Goal: Task Accomplishment & Management: Manage account settings

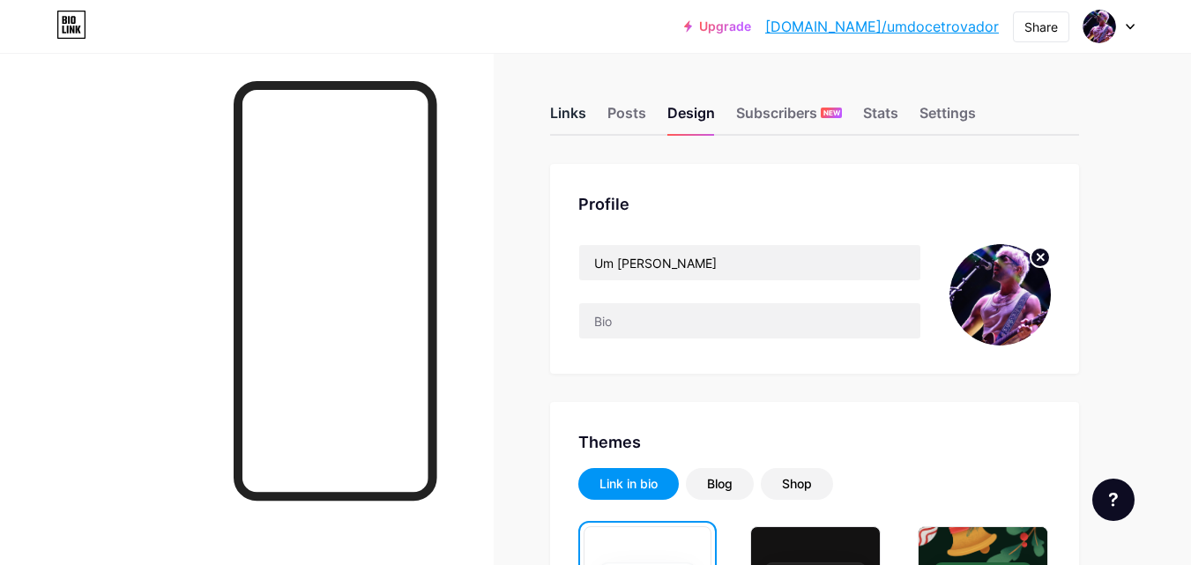
click at [573, 114] on div "Links" at bounding box center [568, 118] width 36 height 32
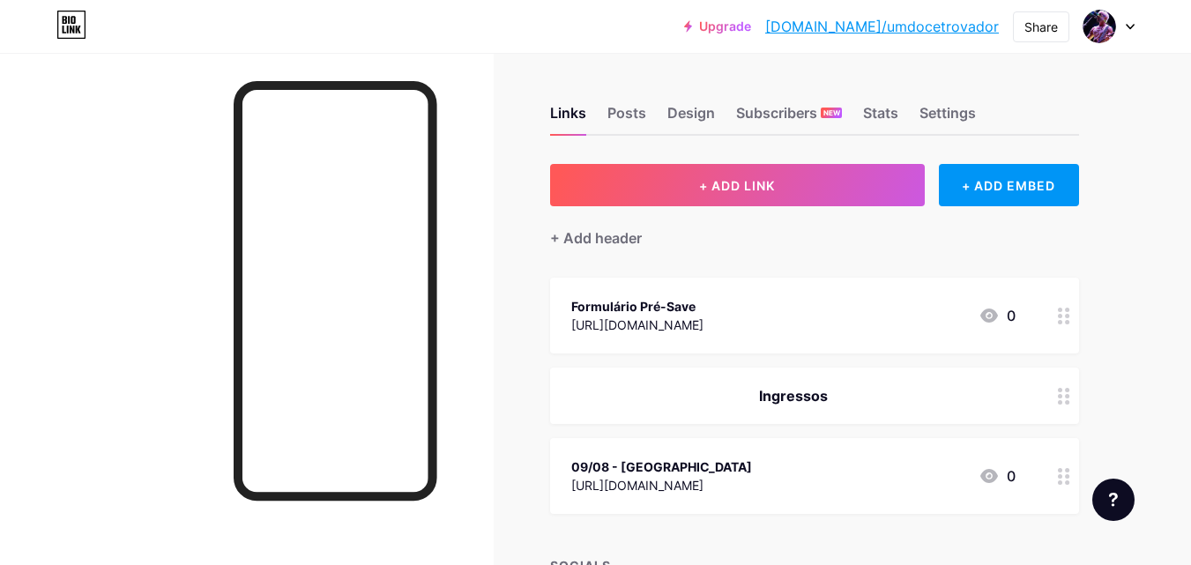
scroll to position [153, 0]
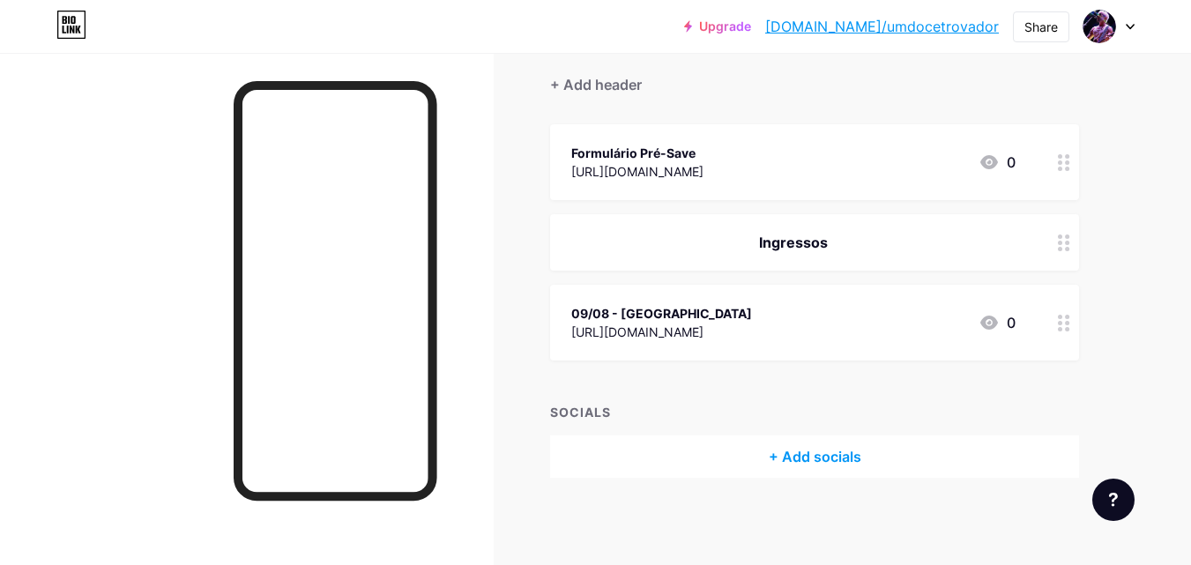
click at [752, 315] on div "09/08 - [GEOGRAPHIC_DATA]" at bounding box center [661, 313] width 181 height 19
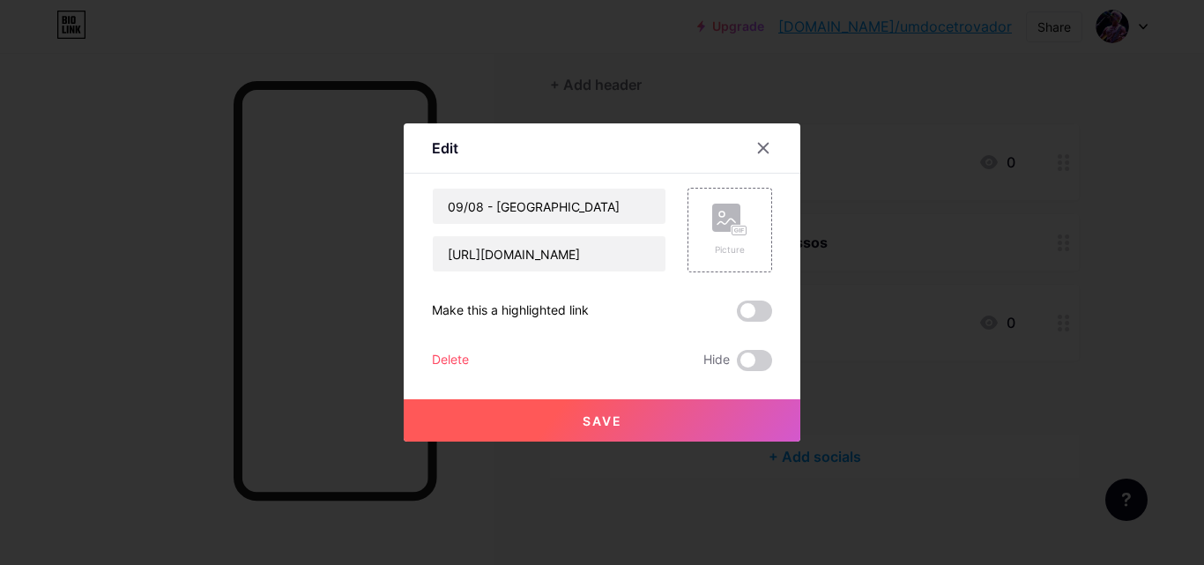
click at [432, 359] on div "Delete" at bounding box center [450, 360] width 37 height 21
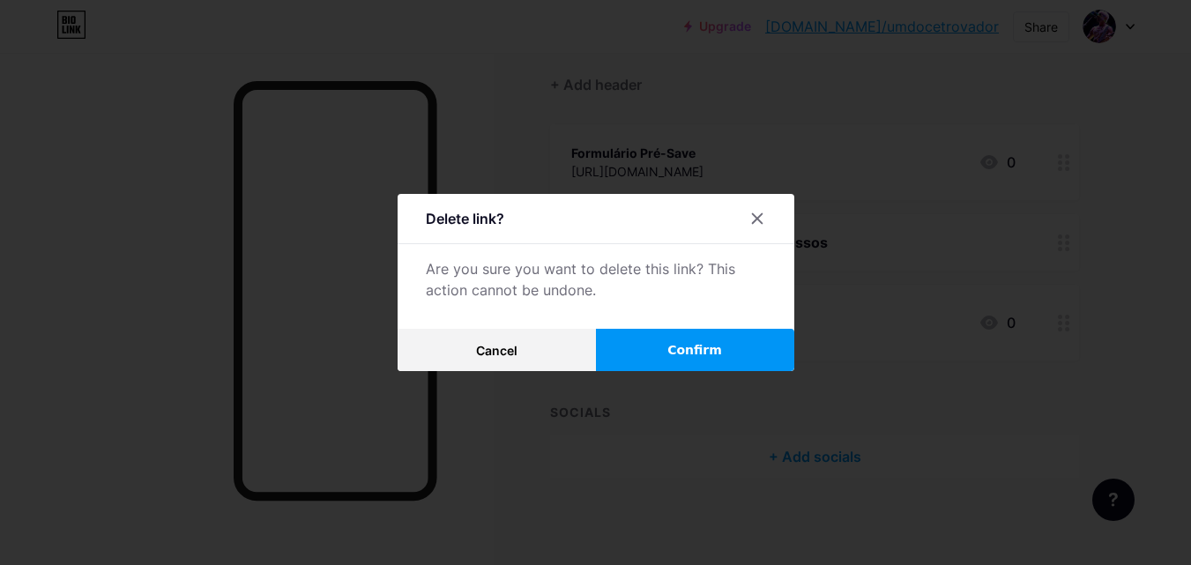
click at [656, 356] on button "Confirm" at bounding box center [695, 350] width 198 height 42
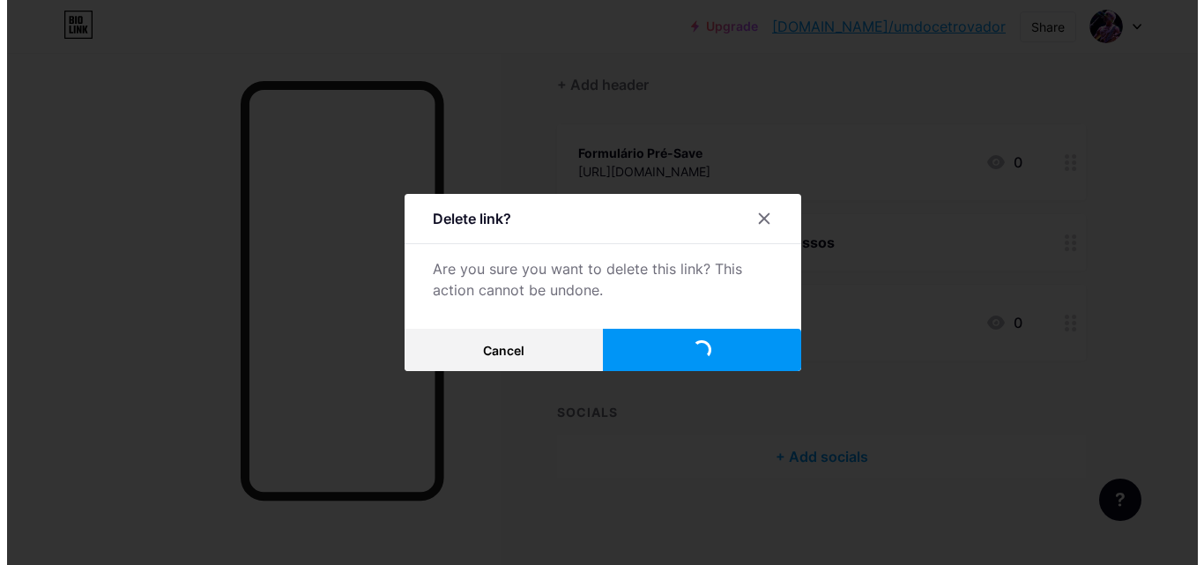
scroll to position [63, 0]
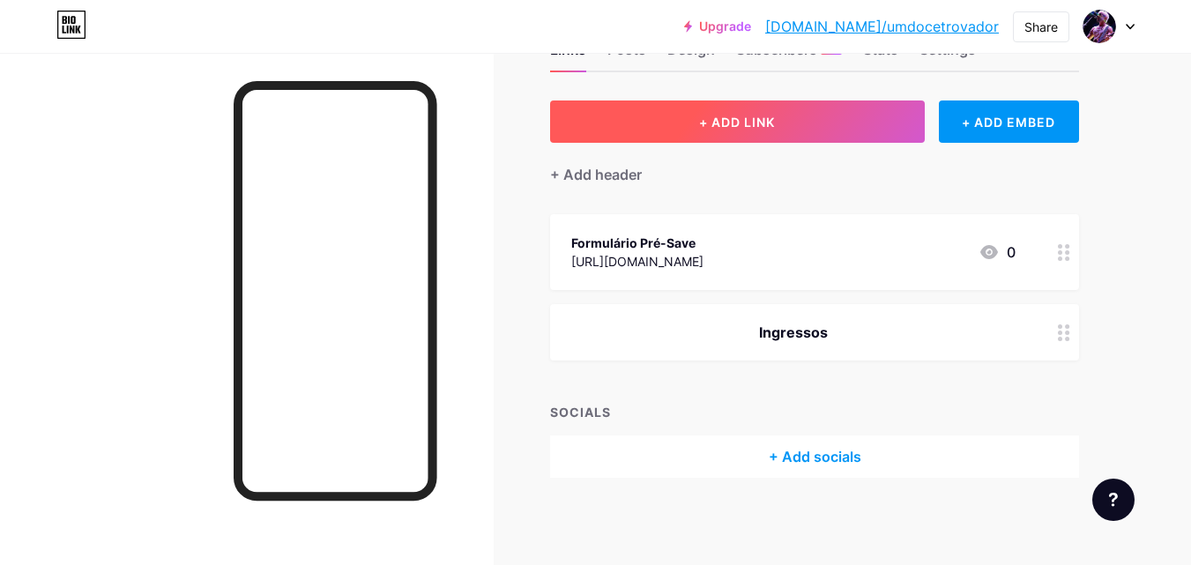
click at [778, 132] on button "+ ADD LINK" at bounding box center [737, 122] width 375 height 42
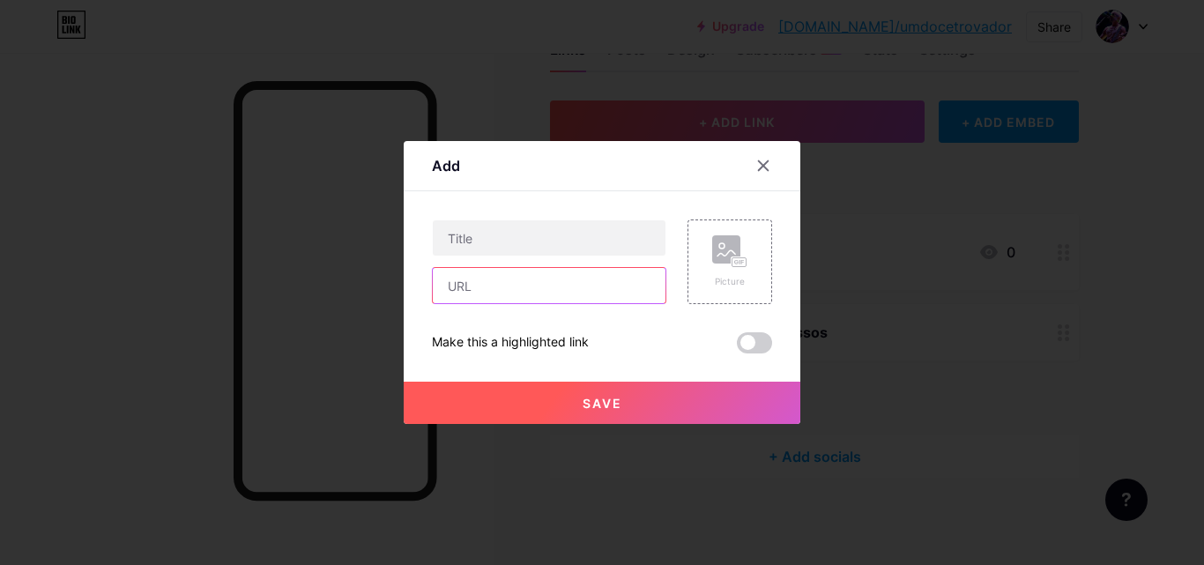
click at [498, 279] on input "text" at bounding box center [549, 285] width 233 height 35
paste input "[URL][DOMAIN_NAME]"
type input "[URL][DOMAIN_NAME]"
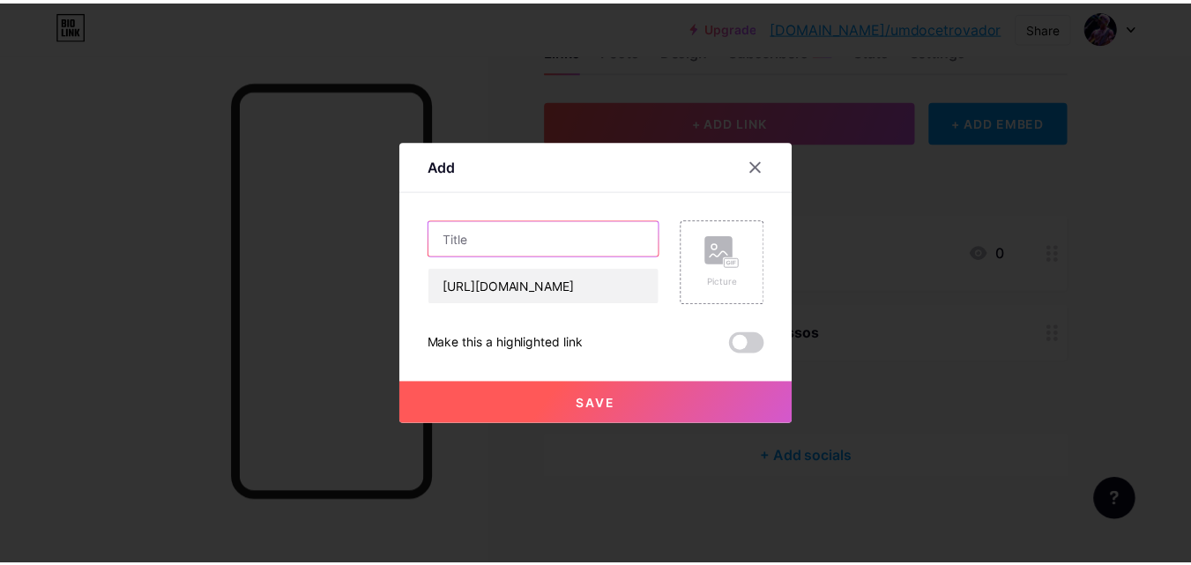
scroll to position [0, 0]
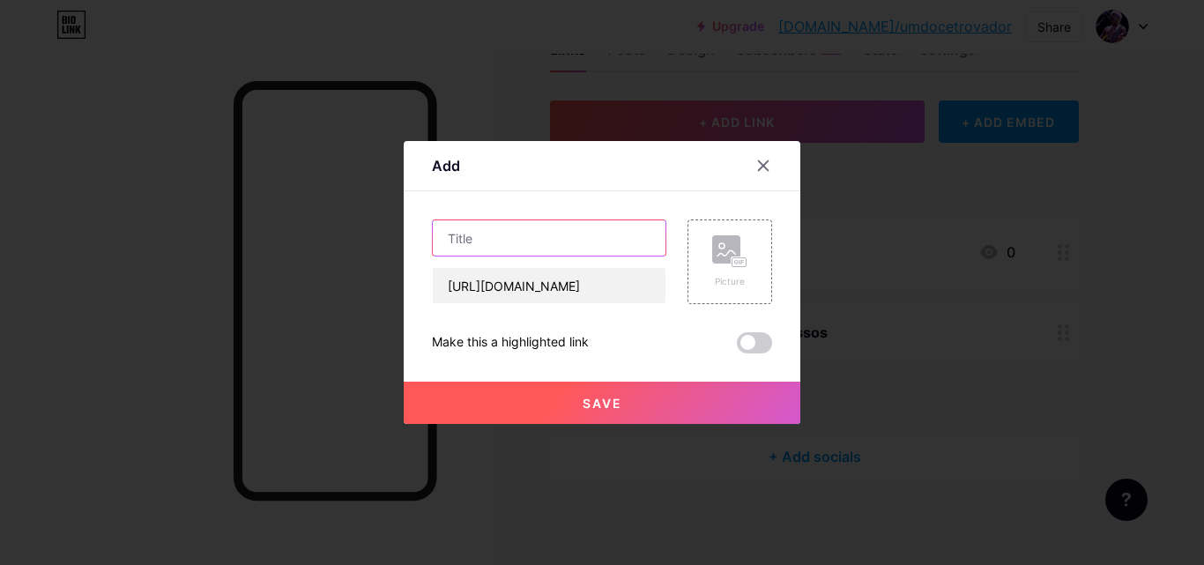
click at [465, 231] on input "text" at bounding box center [549, 237] width 233 height 35
click at [558, 244] on input "text" at bounding box center [549, 237] width 233 height 35
type input "19/10 - Casa Natura SP"
click at [714, 256] on rect at bounding box center [726, 249] width 28 height 28
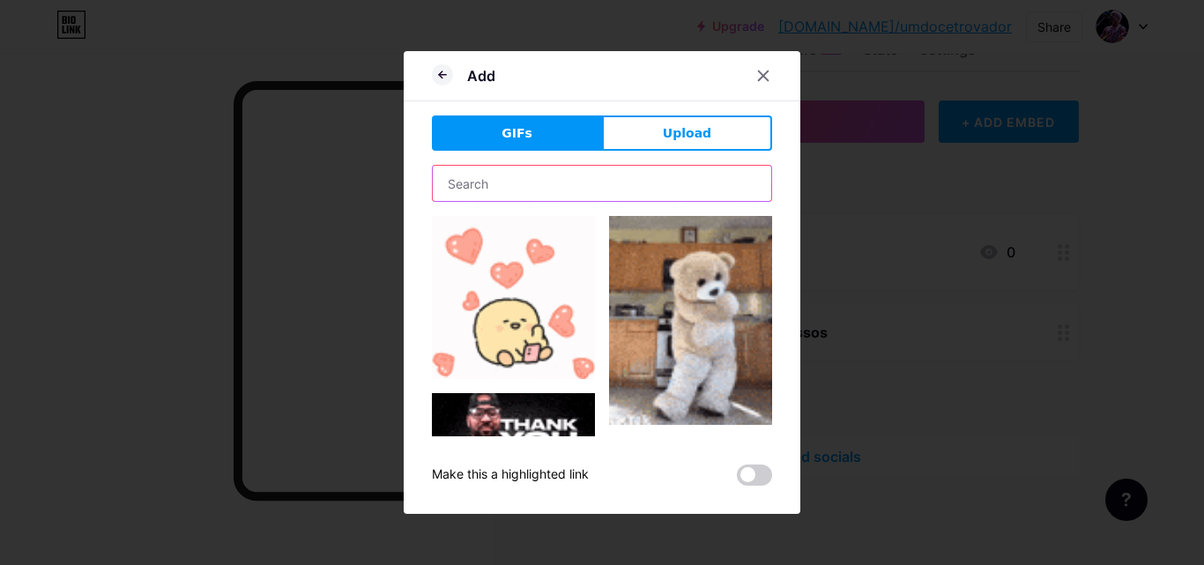
click at [544, 177] on input "text" at bounding box center [602, 183] width 339 height 35
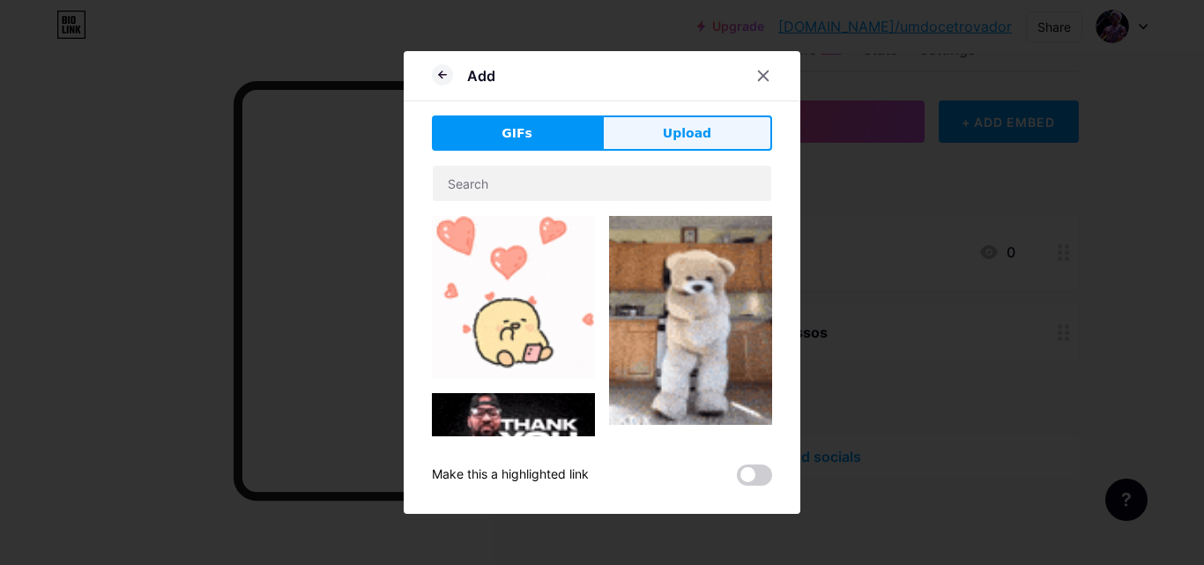
click at [701, 134] on span "Upload" at bounding box center [687, 133] width 48 height 19
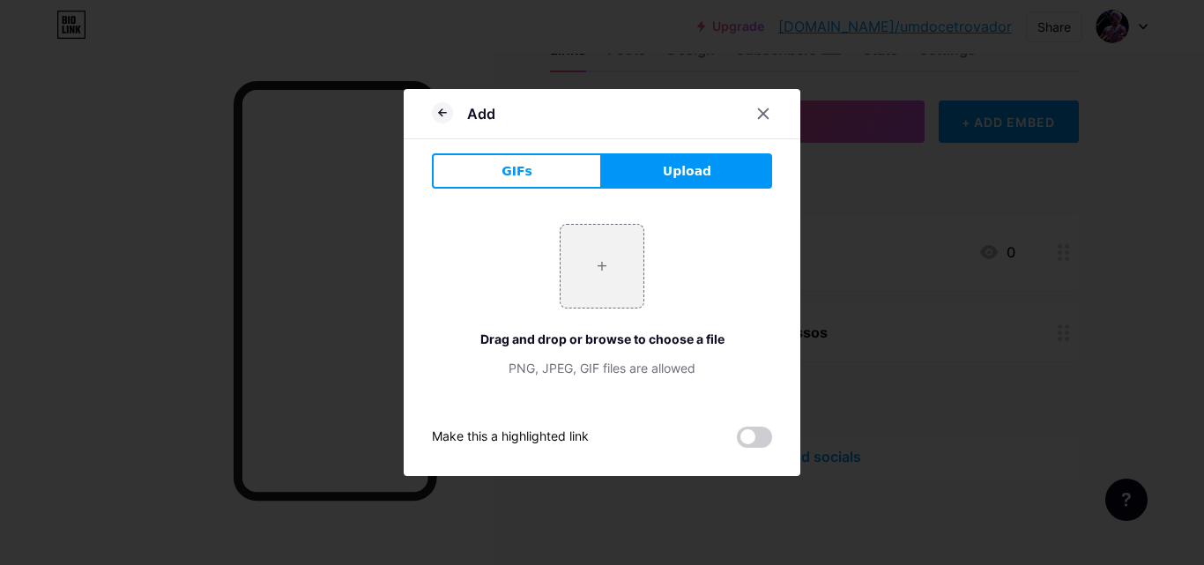
click at [692, 279] on div "+ Drag and drop or browse to choose a file PNG, JPEG, GIF files are allowed" at bounding box center [602, 300] width 340 height 153
click at [603, 279] on input "file" at bounding box center [602, 266] width 83 height 83
type input "C:\fakepath\casanatura.png"
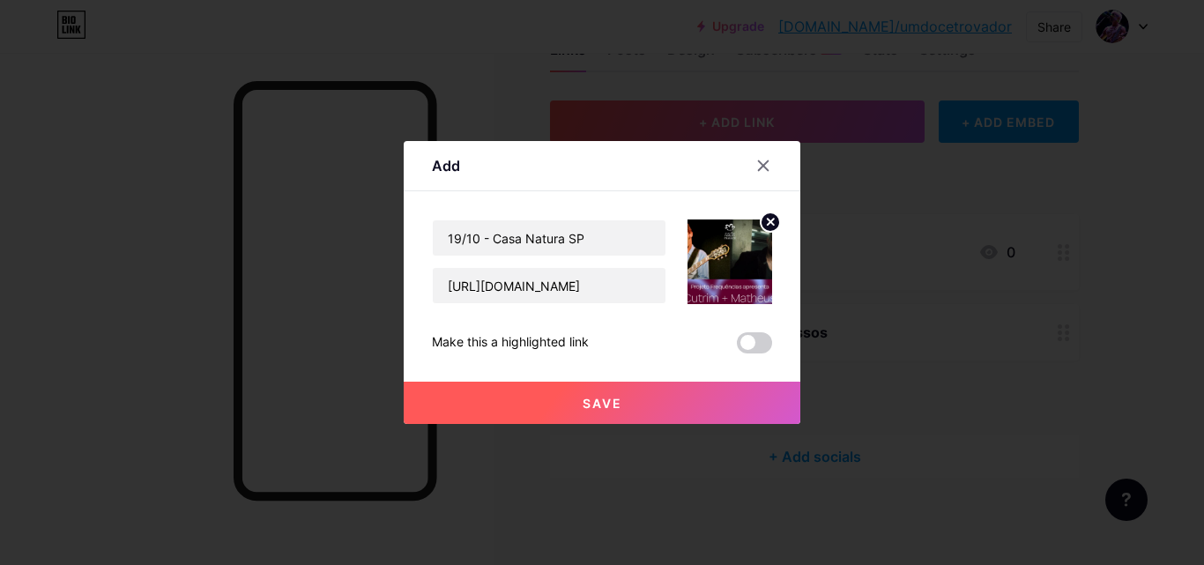
click at [727, 267] on img at bounding box center [730, 262] width 85 height 85
click at [761, 221] on circle at bounding box center [770, 221] width 19 height 19
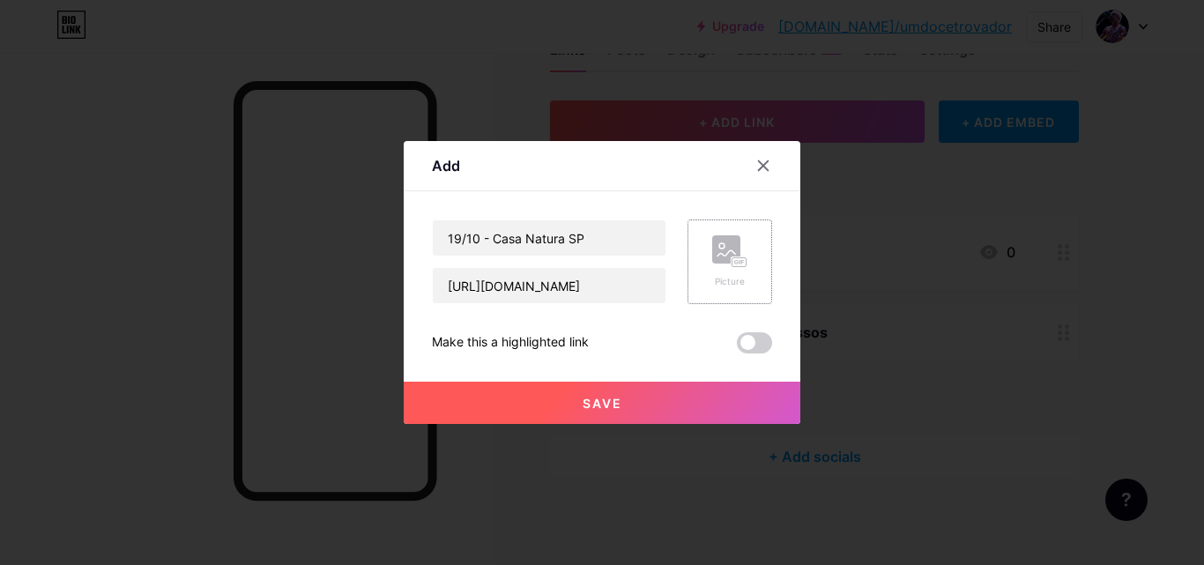
click at [716, 264] on rect at bounding box center [726, 249] width 28 height 28
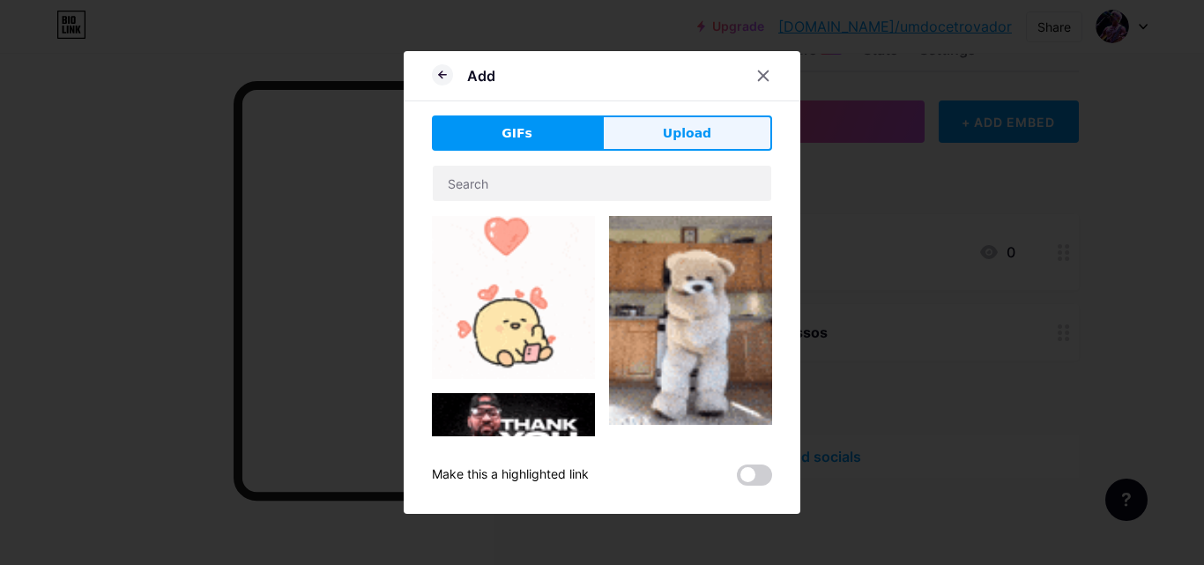
click at [663, 133] on span "Upload" at bounding box center [687, 133] width 48 height 19
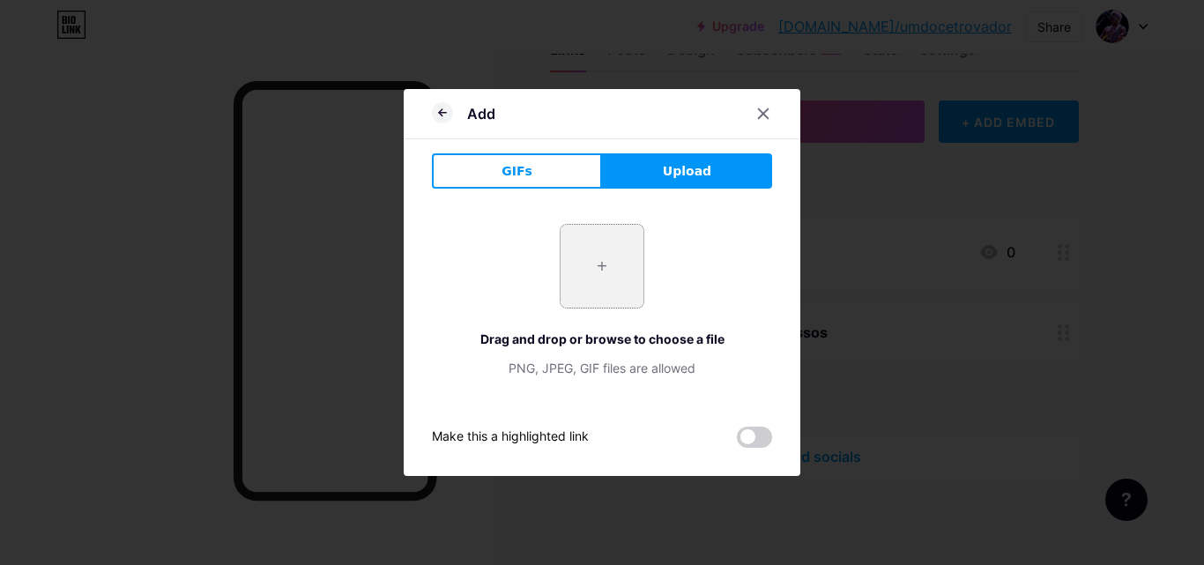
click at [598, 270] on input "file" at bounding box center [602, 266] width 83 height 83
type input "C:\fakepath\nat.png"
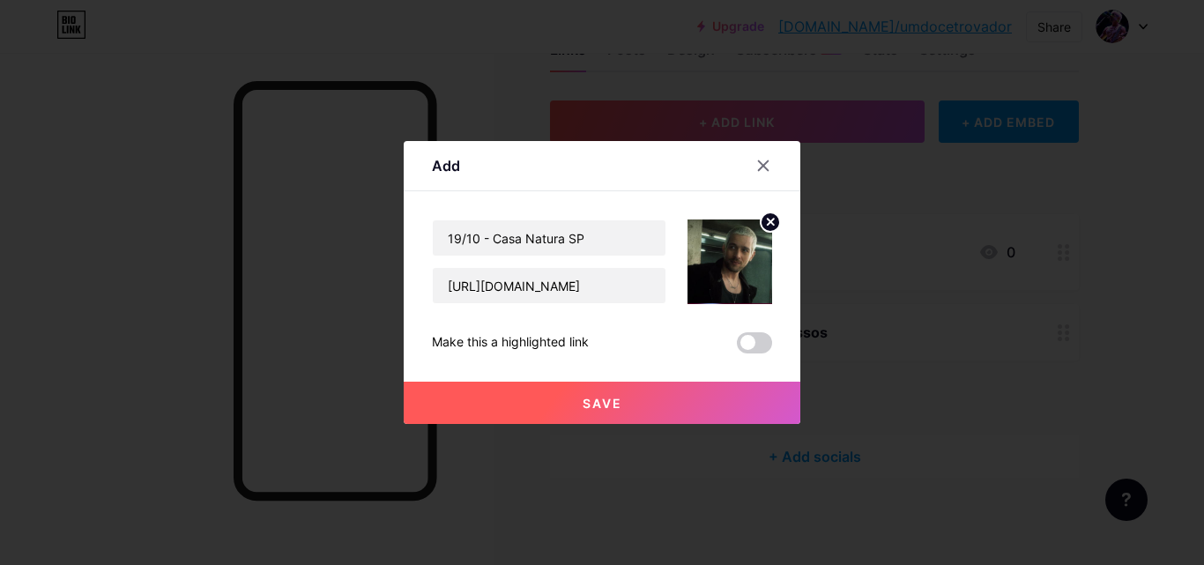
click at [604, 406] on span "Save" at bounding box center [603, 403] width 40 height 15
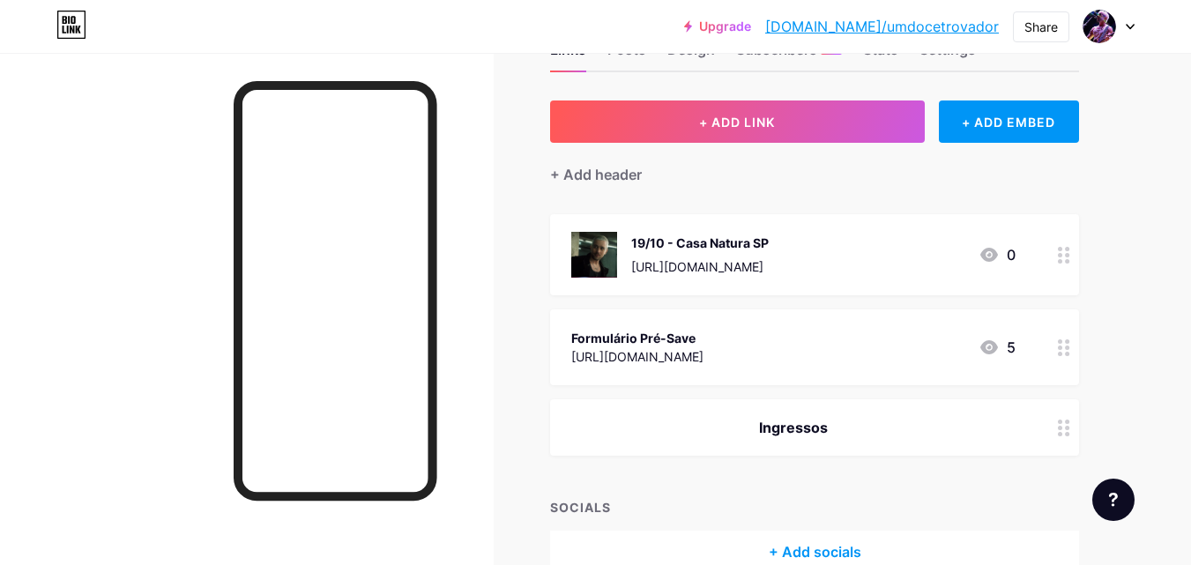
drag, startPoint x: 863, startPoint y: 243, endPoint x: 875, endPoint y: 431, distance: 188.1
click at [848, 448] on span "19/10 - Casa Natura SP [URL][DOMAIN_NAME] 0 Formulário Pré-Save [URL][DOMAIN_NA…" at bounding box center [814, 335] width 529 height 242
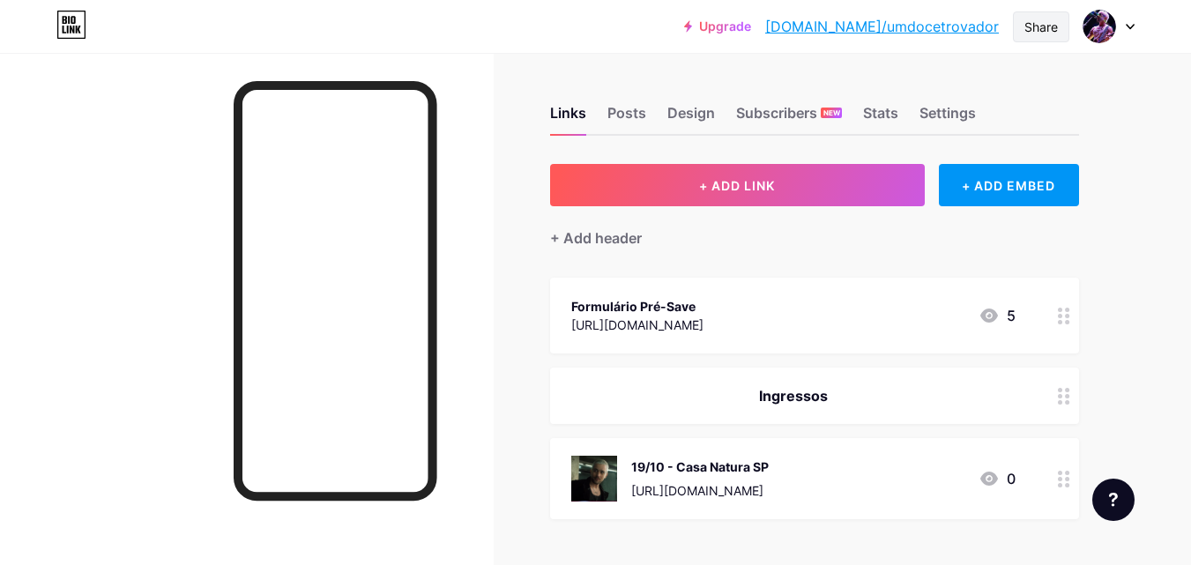
click at [1039, 26] on div "Share" at bounding box center [1041, 27] width 34 height 19
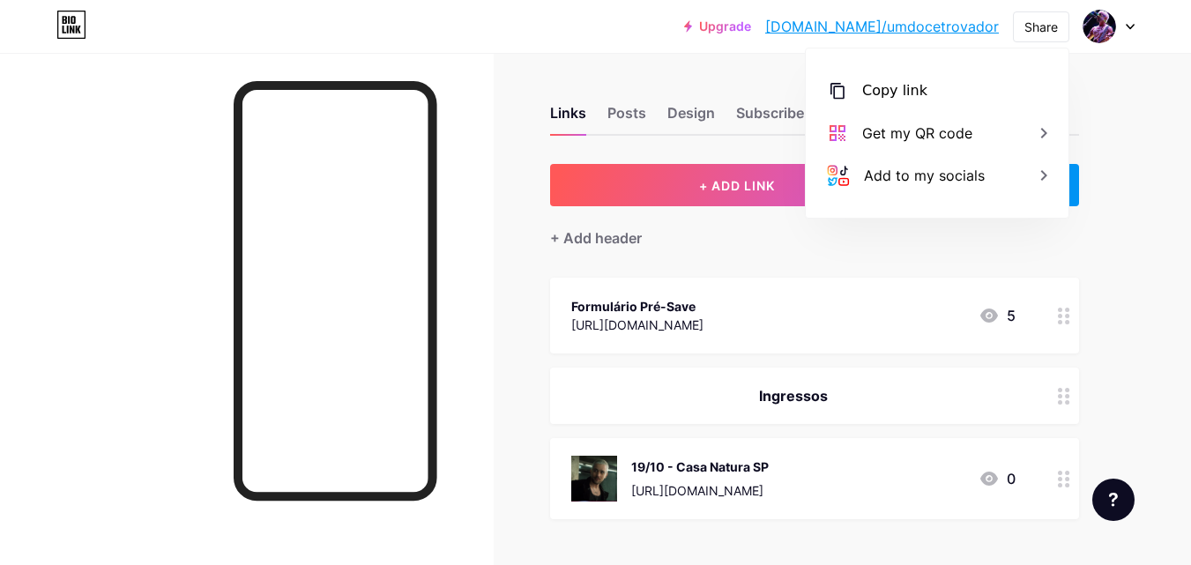
click at [1093, 63] on div "Links Posts Design Subscribers NEW Stats Settings + ADD LINK + ADD EMBED + Add …" at bounding box center [576, 389] width 1153 height 672
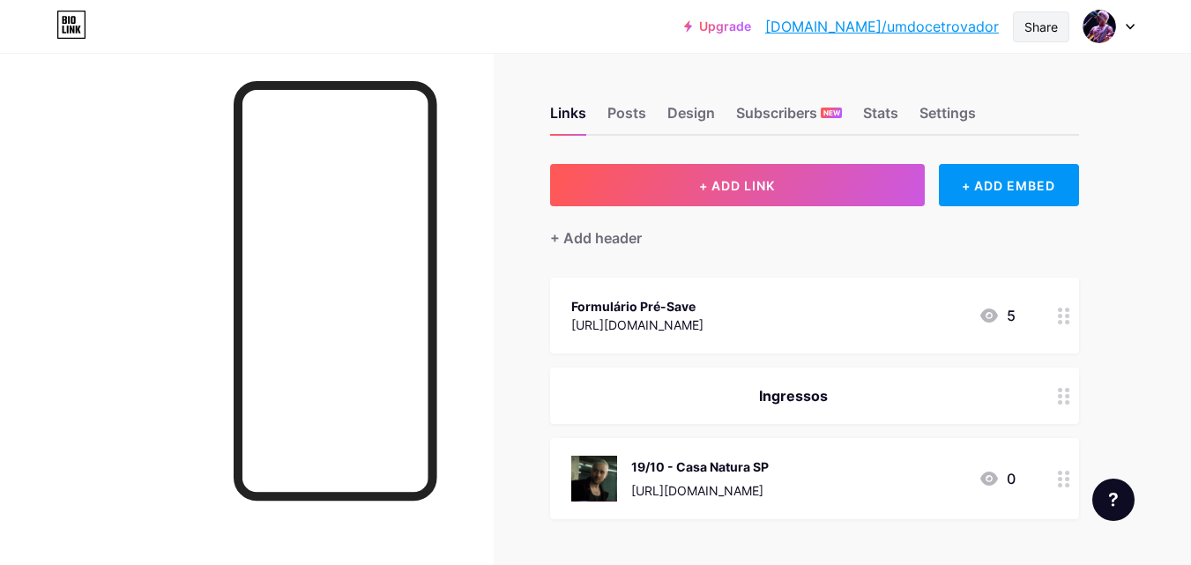
click at [1031, 24] on div "Share" at bounding box center [1041, 27] width 34 height 19
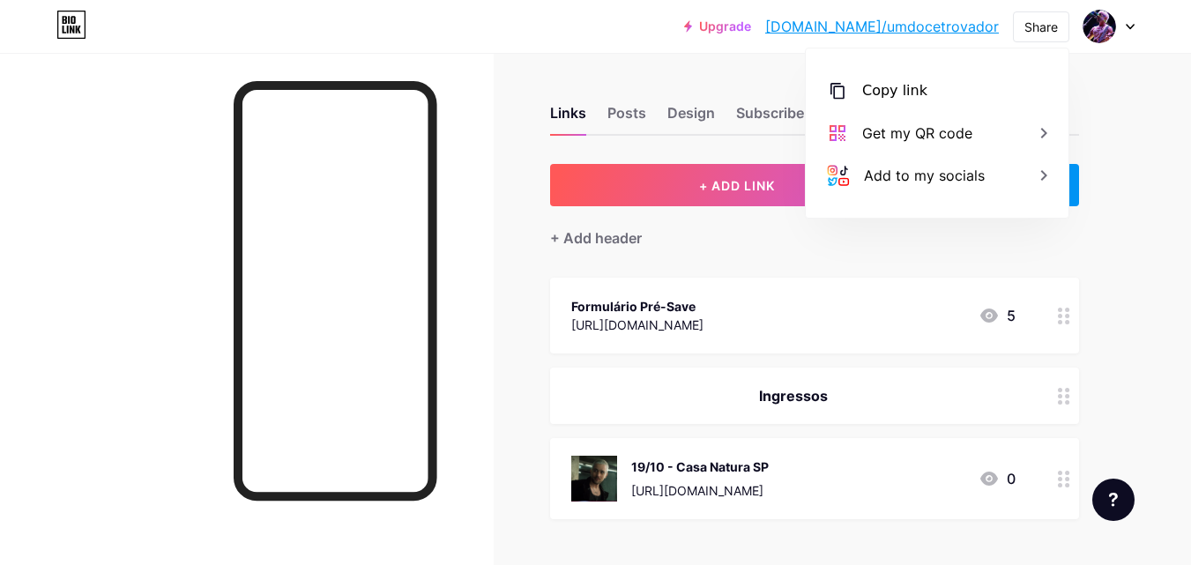
click at [1126, 122] on div "Links Posts Design Subscribers NEW Stats Settings + ADD LINK + ADD EMBED + Add …" at bounding box center [576, 389] width 1153 height 672
